Goal: Complete application form: Complete application form

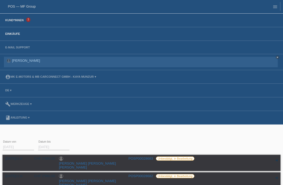
click at [11, 22] on link "Kund*innen" at bounding box center [15, 20] width 24 height 3
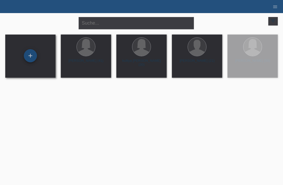
click at [33, 56] on div "+" at bounding box center [30, 55] width 13 height 9
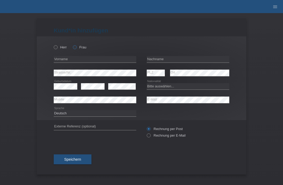
click at [79, 47] on label "Frau" at bounding box center [79, 47] width 13 height 4
click at [76, 47] on input "Frau" at bounding box center [74, 46] width 3 height 3
radio input "true"
click at [157, 63] on input "text" at bounding box center [188, 59] width 83 height 7
type input "Karpuzo"
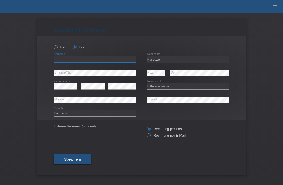
click at [92, 61] on input "text" at bounding box center [95, 59] width 83 height 7
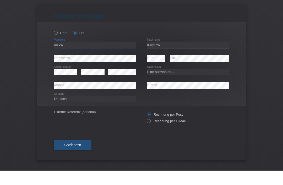
type input "milica"
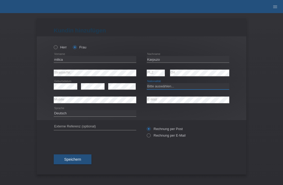
click at [174, 89] on select "Bitte auswählen... Schweiz Deutschland Liechtenstein Österreich ------------ Af…" at bounding box center [188, 86] width 83 height 6
select select "CH"
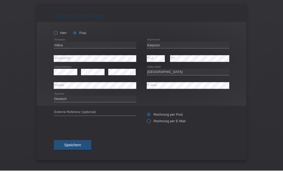
click at [63, 107] on div "Deutsch Français Italiano English error Sprache" at bounding box center [95, 113] width 83 height 13
click at [77, 157] on span "Speichern" at bounding box center [72, 159] width 17 height 4
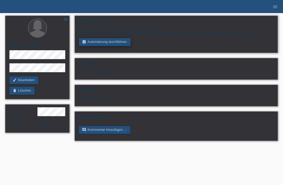
click at [102, 45] on link "assignment_turned_in Autorisierung durchführen" at bounding box center [105, 42] width 52 height 8
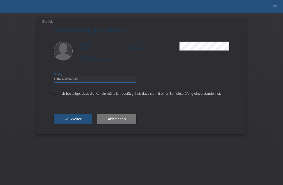
click at [114, 83] on select "Bitte auswählen CHF 1.00 - CHF 499.00 CHF 500.00 - CHF 1'999.00 CHF 2'000.00 - …" at bounding box center [95, 79] width 83 height 6
select select "3"
click at [54, 94] on icon at bounding box center [55, 93] width 3 height 3
click at [54, 94] on input "Ich bestätige, dass die Kundin mündlich bestätigt hat, dass sie mit einer Bonit…" at bounding box center [55, 93] width 3 height 3
checkbox input "true"
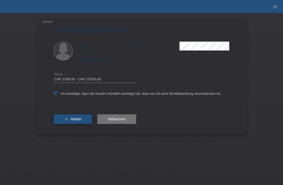
click at [61, 124] on button "check Weiter" at bounding box center [73, 119] width 38 height 10
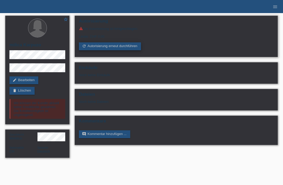
click at [117, 50] on link "refresh Autorisierung erneut durchführen" at bounding box center [110, 46] width 62 height 8
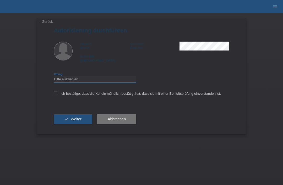
click at [112, 79] on select "Bitte auswählen CHF 1.00 - CHF 499.00 CHF 500.00 - CHF 1'999.00 CHF 2'000.00 - …" at bounding box center [95, 79] width 83 height 6
select select "3"
click at [55, 95] on input "Ich bestätige, dass die Kundin mündlich bestätigt hat, dass sie mit einer Bonit…" at bounding box center [55, 93] width 3 height 3
checkbox input "true"
click at [69, 120] on button "check Weiter" at bounding box center [73, 119] width 38 height 10
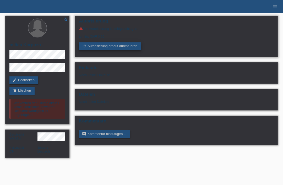
click at [118, 50] on link "refresh Autorisierung erneut durchführen" at bounding box center [110, 46] width 62 height 8
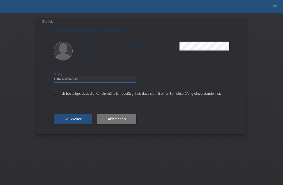
select select "3"
click at [55, 93] on icon at bounding box center [55, 93] width 3 height 3
click at [55, 93] on input "Ich bestätige, dass die Kundin mündlich bestätigt hat, dass sie mit einer Bonit…" at bounding box center [55, 93] width 3 height 3
click at [55, 93] on icon at bounding box center [55, 93] width 3 height 3
click at [55, 93] on input "Ich bestätige, dass die Kundin mündlich bestätigt hat, dass sie mit einer Bonit…" at bounding box center [55, 93] width 3 height 3
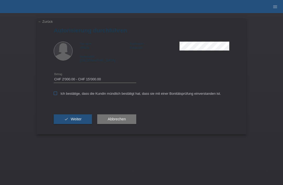
click at [55, 93] on icon at bounding box center [55, 93] width 3 height 3
click at [55, 93] on input "Ich bestätige, dass die Kundin mündlich bestätigt hat, dass sie mit einer Bonit…" at bounding box center [55, 93] width 3 height 3
click at [55, 93] on icon at bounding box center [55, 93] width 3 height 3
click at [55, 93] on input "Ich bestätige, dass die Kundin mündlich bestätigt hat, dass sie mit einer Bonit…" at bounding box center [55, 93] width 3 height 3
click at [55, 93] on icon at bounding box center [55, 93] width 3 height 3
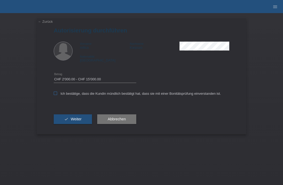
click at [55, 93] on input "Ich bestätige, dass die Kundin mündlich bestätigt hat, dass sie mit einer Bonit…" at bounding box center [55, 93] width 3 height 3
click at [55, 93] on icon at bounding box center [55, 93] width 3 height 3
click at [55, 93] on input "Ich bestätige, dass die Kundin mündlich bestätigt hat, dass sie mit einer Bonit…" at bounding box center [55, 93] width 3 height 3
click at [55, 93] on icon at bounding box center [55, 93] width 3 height 3
click at [55, 93] on input "Ich bestätige, dass die Kundin mündlich bestätigt hat, dass sie mit einer Bonit…" at bounding box center [55, 93] width 3 height 3
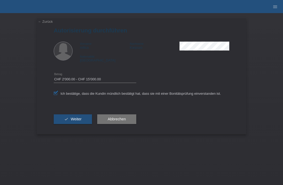
click at [55, 93] on icon at bounding box center [55, 93] width 3 height 3
click at [55, 93] on input "Ich bestätige, dass die Kundin mündlich bestätigt hat, dass sie mit einer Bonit…" at bounding box center [55, 93] width 3 height 3
click at [55, 93] on icon at bounding box center [55, 93] width 3 height 3
click at [55, 93] on input "Ich bestätige, dass die Kundin mündlich bestätigt hat, dass sie mit einer Bonit…" at bounding box center [55, 93] width 3 height 3
checkbox input "true"
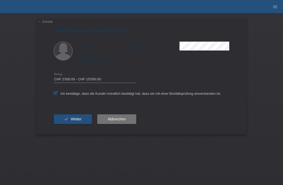
click at [73, 93] on div "Ich bestätige, dass die Kundin mündlich bestätigt hat, dass sie mit einer Bonit…" at bounding box center [142, 95] width 176 height 18
click at [71, 119] on span "Weiter" at bounding box center [76, 119] width 11 height 4
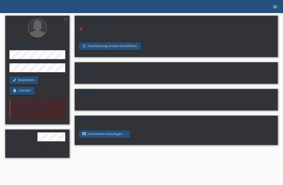
click at [279, 7] on link "menu" at bounding box center [275, 6] width 10 height 3
